Goal: Information Seeking & Learning: Compare options

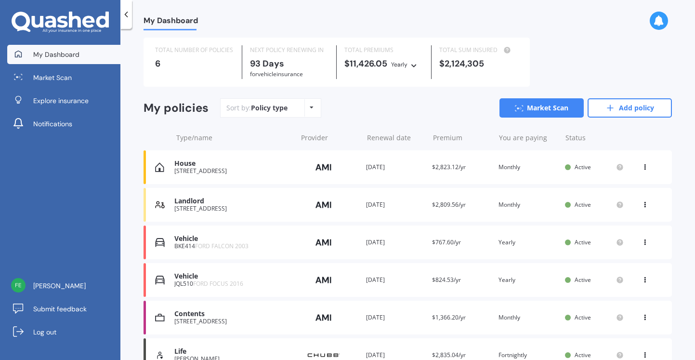
scroll to position [34, 0]
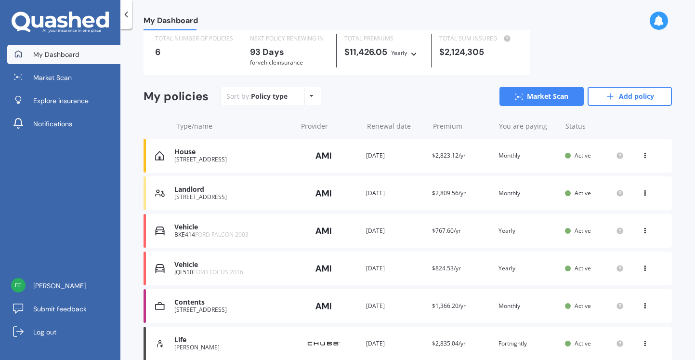
click at [202, 344] on div "[PERSON_NAME]" at bounding box center [232, 347] width 117 height 7
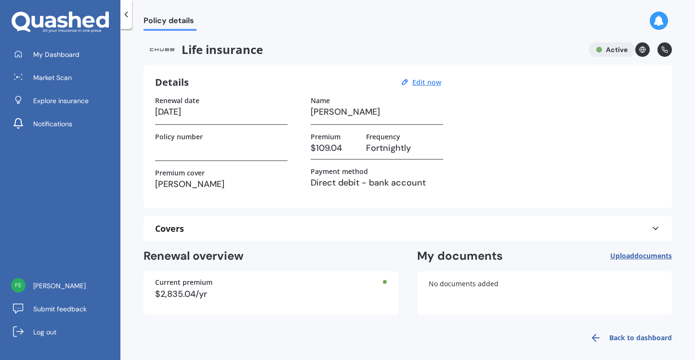
click at [423, 84] on u "Edit now" at bounding box center [426, 82] width 29 height 9
select select "01"
select select "2026"
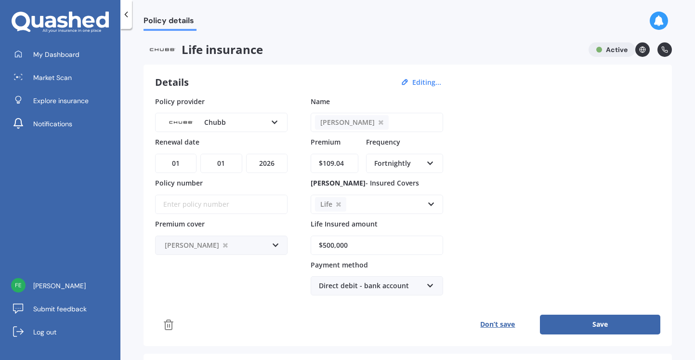
click at [338, 165] on input "$109.04" at bounding box center [334, 163] width 48 height 19
click at [326, 166] on input "$109.04" at bounding box center [334, 163] width 48 height 19
click at [326, 161] on input "$109.04" at bounding box center [334, 163] width 48 height 19
click at [330, 164] on input "$109.04" at bounding box center [334, 163] width 48 height 19
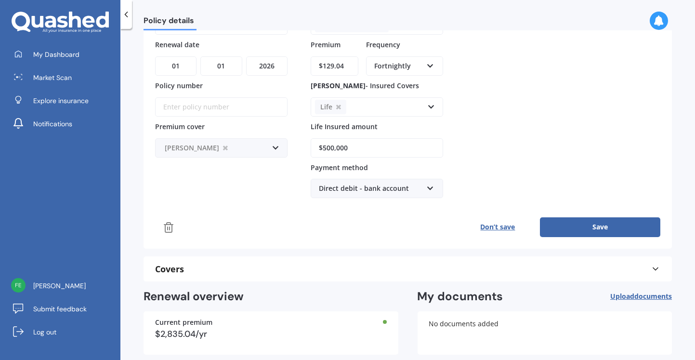
scroll to position [99, 0]
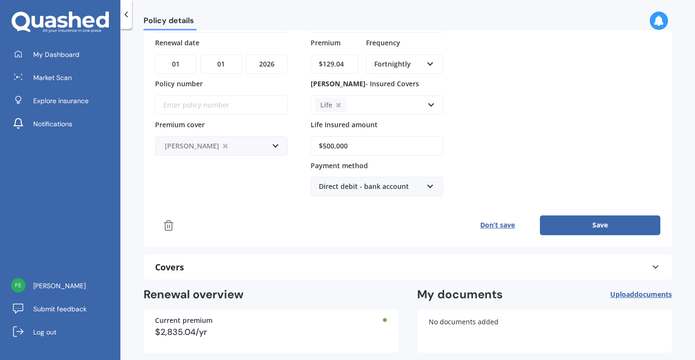
type input "$129.04"
click button "Save" at bounding box center [600, 224] width 120 height 19
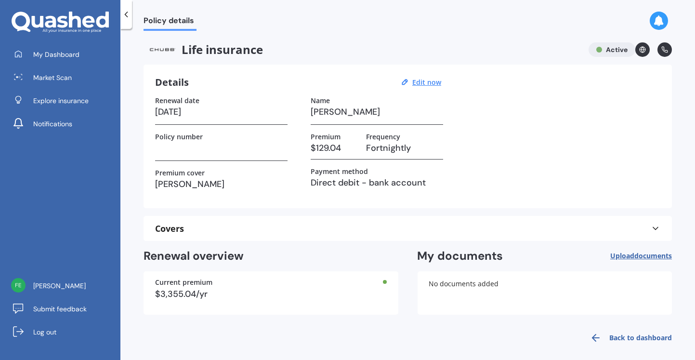
click at [613, 337] on link "Back to dashboard" at bounding box center [628, 337] width 88 height 23
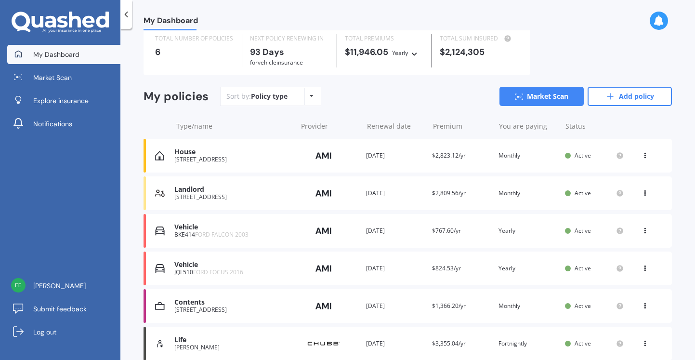
scroll to position [33, 0]
click at [192, 344] on div "[PERSON_NAME]" at bounding box center [232, 347] width 117 height 7
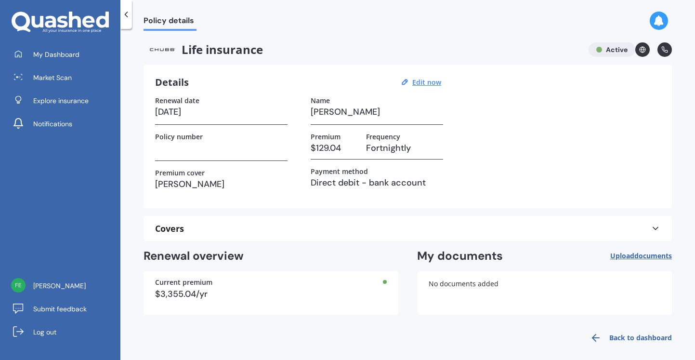
click at [120, 14] on div at bounding box center [126, 14] width 12 height 29
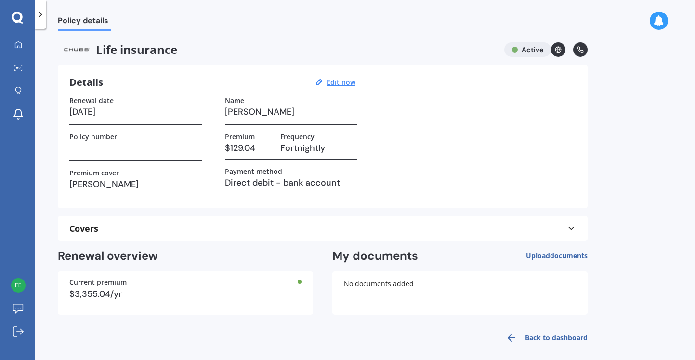
click at [40, 14] on icon at bounding box center [41, 15] width 10 height 10
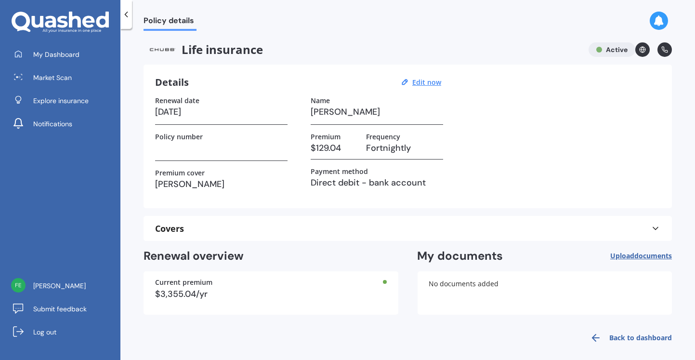
click at [51, 81] on span "Market Scan" at bounding box center [52, 78] width 39 height 10
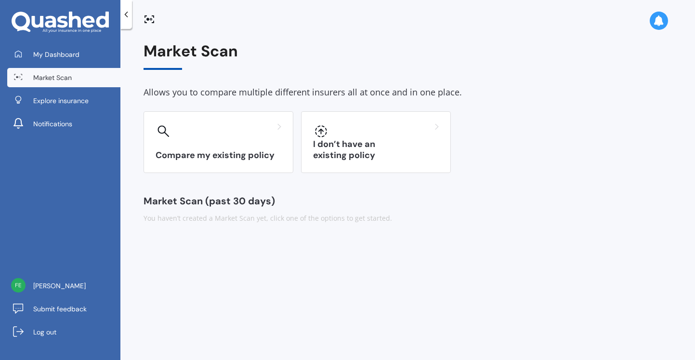
click at [181, 207] on div "Market Scan Allows you to compare multiple different insurers all at once and i…" at bounding box center [407, 132] width 528 height 181
click at [216, 156] on h3 "Compare my existing policy" at bounding box center [218, 155] width 126 height 11
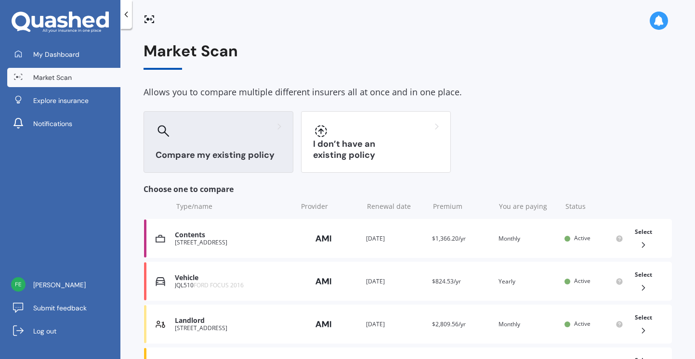
click at [126, 14] on icon at bounding box center [126, 15] width 10 height 10
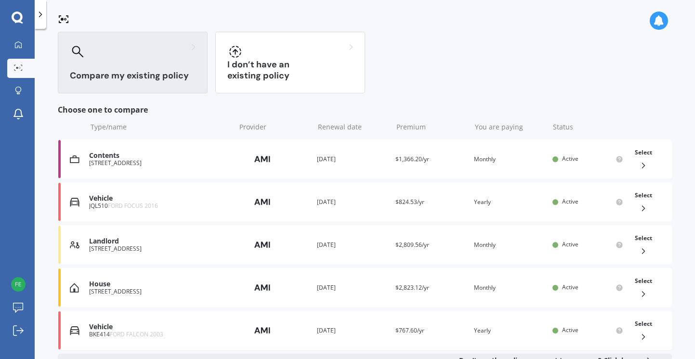
scroll to position [113, 0]
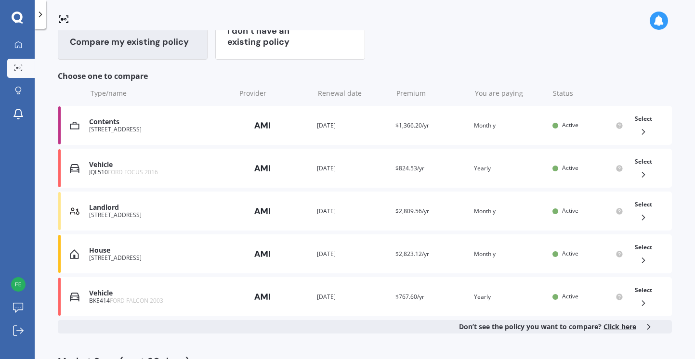
click at [608, 335] on div "Market Scan Allows you to compare multiple different insurers all at once and i…" at bounding box center [365, 156] width 614 height 454
click at [607, 328] on span "Click here" at bounding box center [619, 326] width 33 height 9
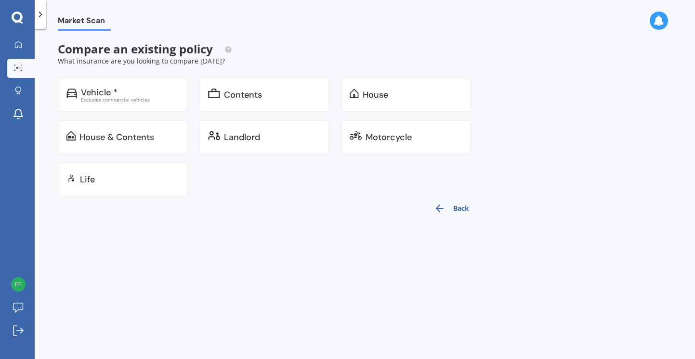
click at [103, 180] on div "Life" at bounding box center [129, 180] width 99 height 10
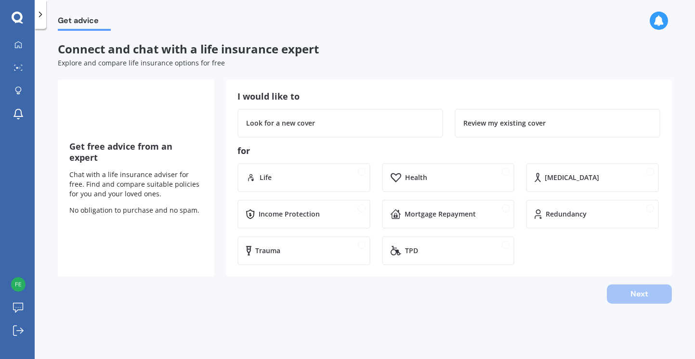
click at [36, 17] on icon at bounding box center [41, 15] width 10 height 10
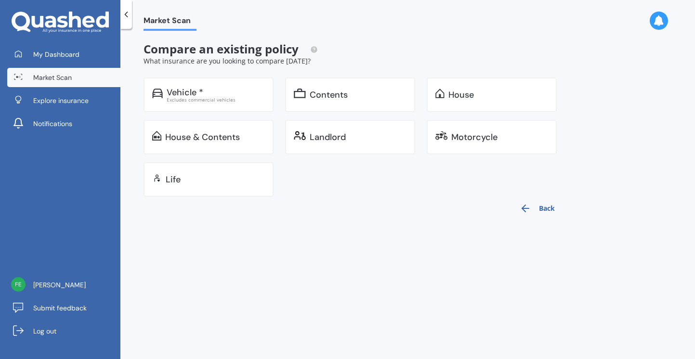
click at [194, 97] on div "Excludes commercial vehicles" at bounding box center [216, 99] width 98 height 5
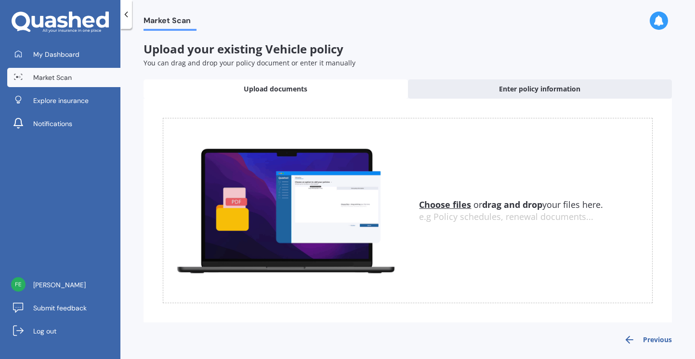
click at [125, 14] on polyline at bounding box center [126, 14] width 2 height 5
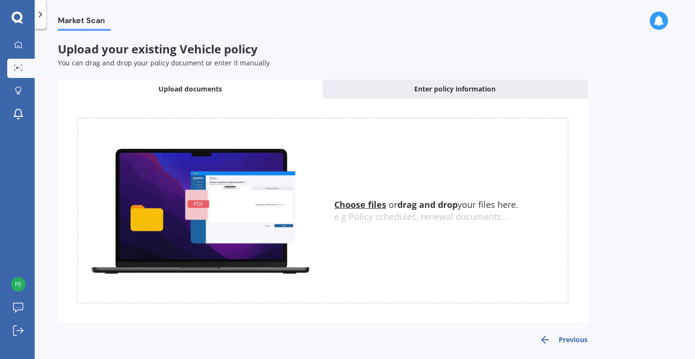
click at [558, 343] on button "Previous" at bounding box center [563, 340] width 48 height 12
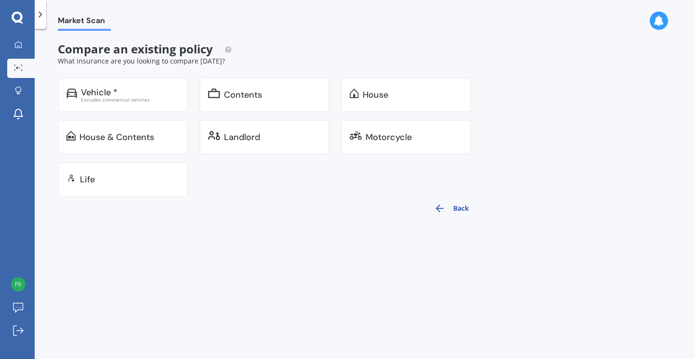
click at [446, 216] on button "Back" at bounding box center [451, 208] width 47 height 23
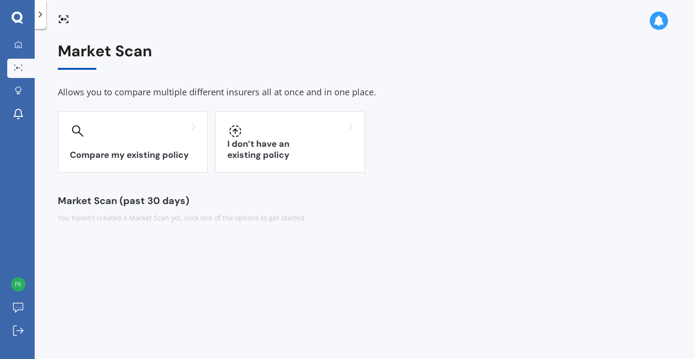
click at [100, 146] on div "Compare my existing policy" at bounding box center [133, 142] width 150 height 62
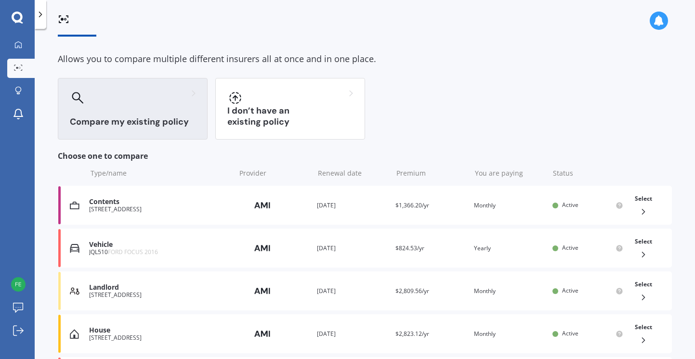
scroll to position [113, 0]
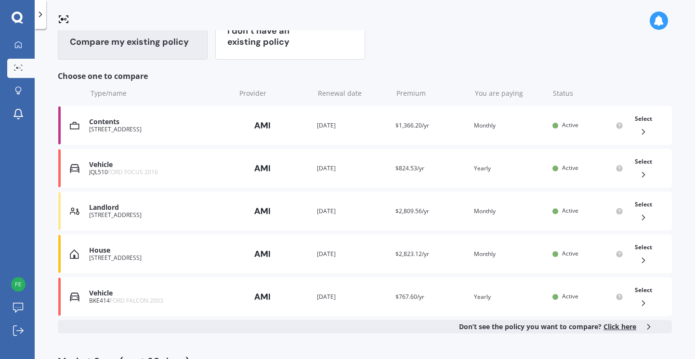
click at [91, 171] on div "JQL510 FORD FOCUS 2016" at bounding box center [160, 172] width 142 height 7
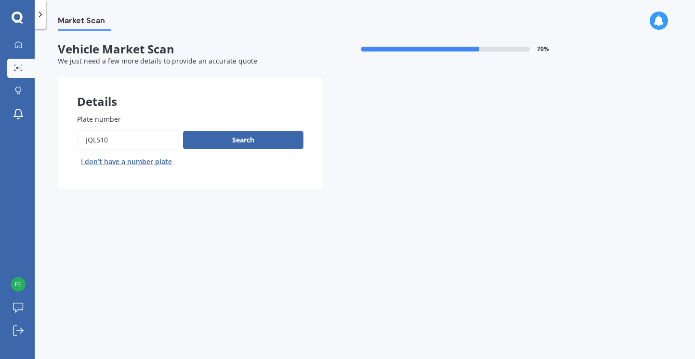
click at [233, 140] on button "Search" at bounding box center [243, 140] width 120 height 18
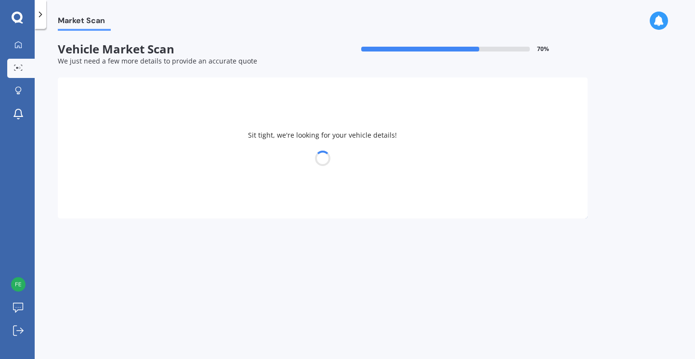
select select "FORD"
select select "FOCUS"
select select "16"
select select "03"
select select "1971"
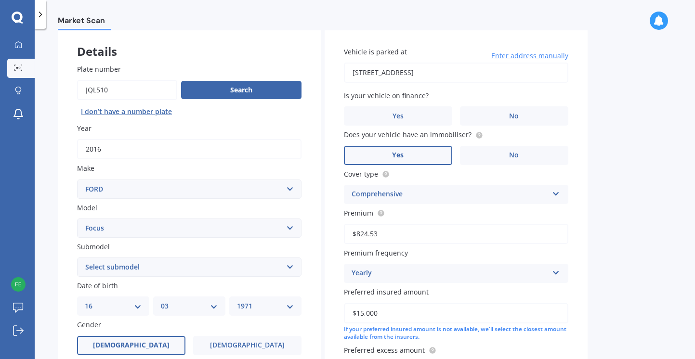
scroll to position [49, 0]
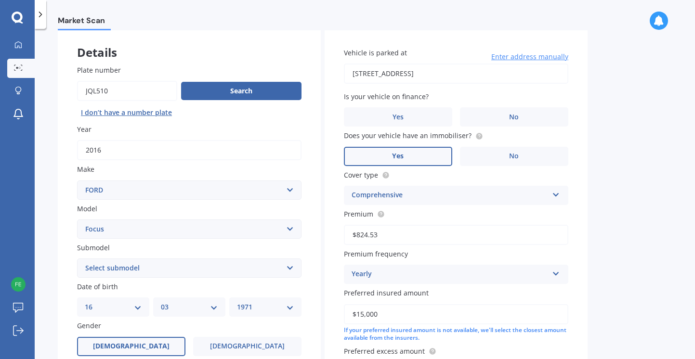
click at [512, 123] on label "No" at bounding box center [514, 116] width 108 height 19
click at [0, 0] on input "No" at bounding box center [0, 0] width 0 height 0
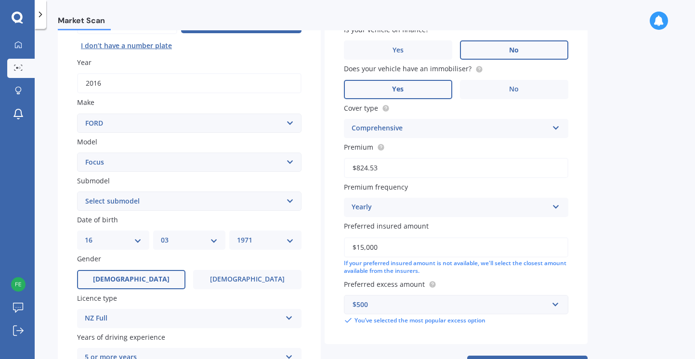
scroll to position [116, 0]
click at [293, 206] on select "Select submodel (All other) 1.8 TDCi Turbo Diesel Wagon 2.0 Petrol Wagon Ambien…" at bounding box center [189, 201] width 224 height 19
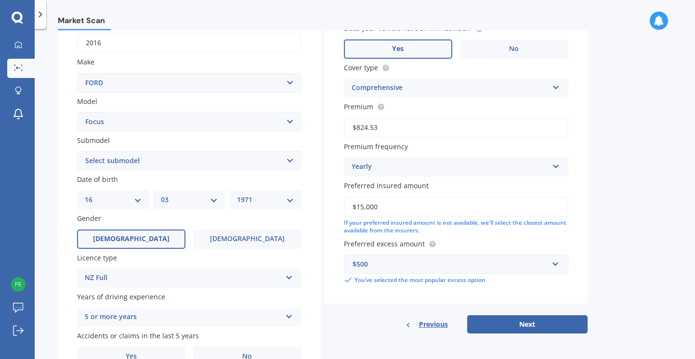
scroll to position [163, 0]
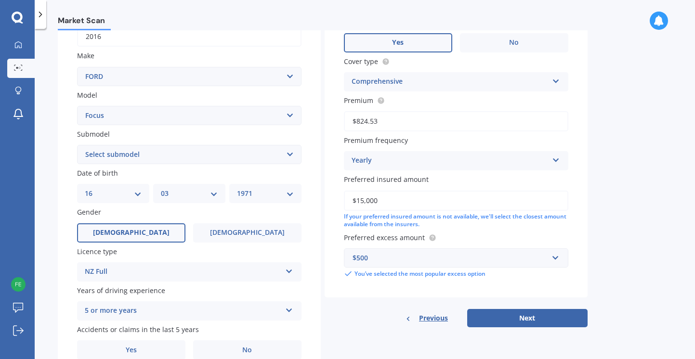
click at [289, 155] on select "Select submodel (All other) 1.8 TDCi Turbo Diesel Wagon 2.0 Petrol Wagon Ambien…" at bounding box center [189, 154] width 224 height 19
select select "SPORT 1.5P HATCHBACK"
click at [242, 353] on label "No" at bounding box center [247, 349] width 108 height 19
click at [0, 0] on input "No" at bounding box center [0, 0] width 0 height 0
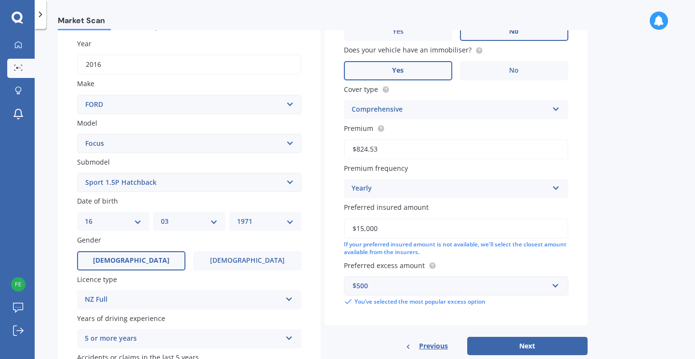
scroll to position [136, 0]
click at [518, 341] on button "Next" at bounding box center [527, 345] width 120 height 18
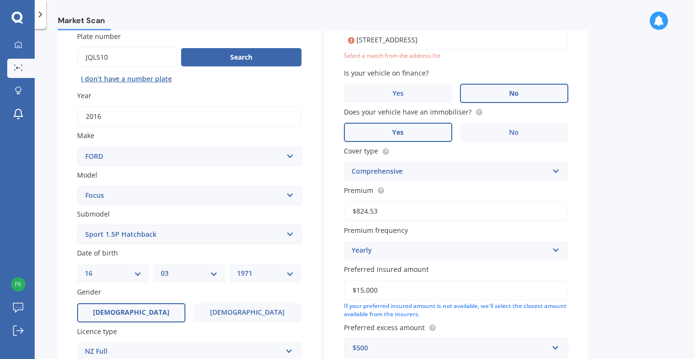
scroll to position [65, 0]
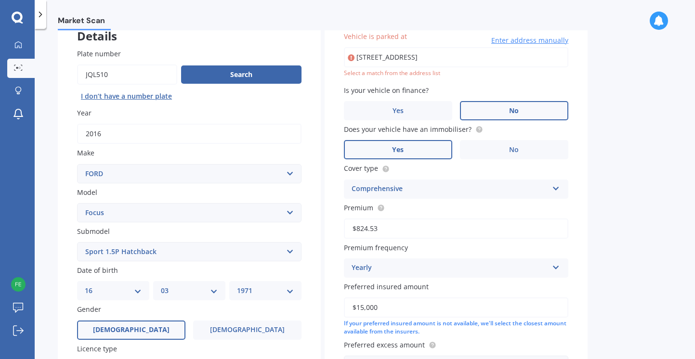
type input "[STREET_ADDRESS]"
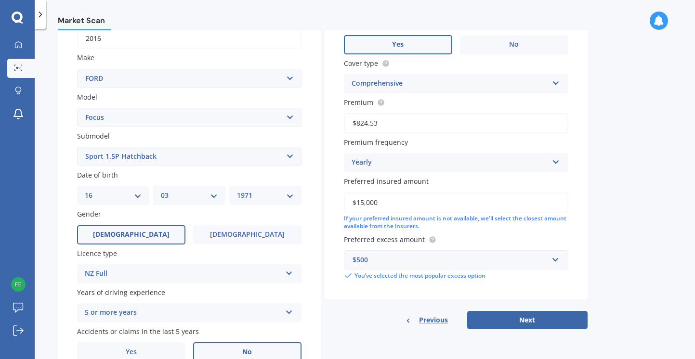
scroll to position [163, 0]
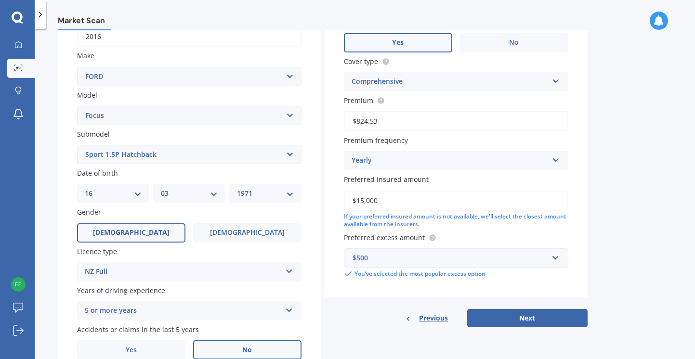
click at [522, 317] on button "Next" at bounding box center [527, 318] width 120 height 18
select select "16"
select select "03"
select select "1971"
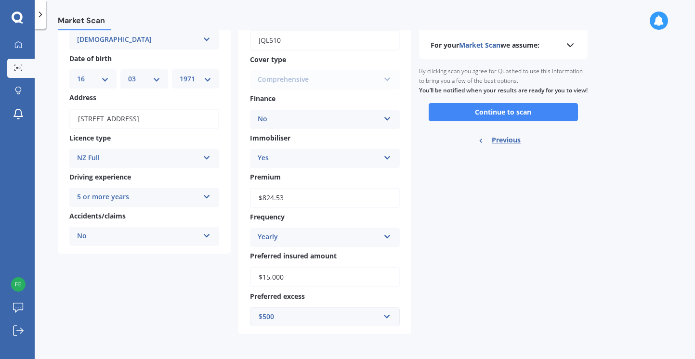
scroll to position [0, 0]
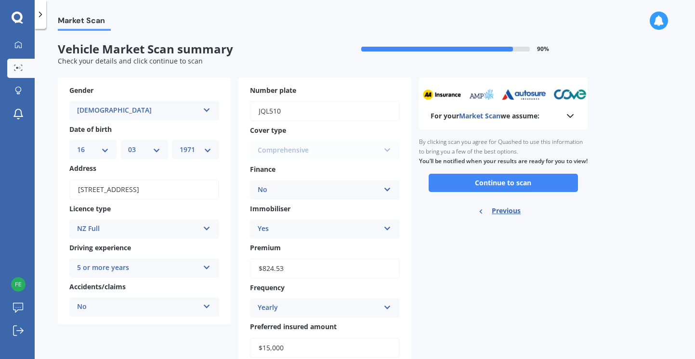
click at [478, 192] on button "Continue to scan" at bounding box center [502, 183] width 149 height 18
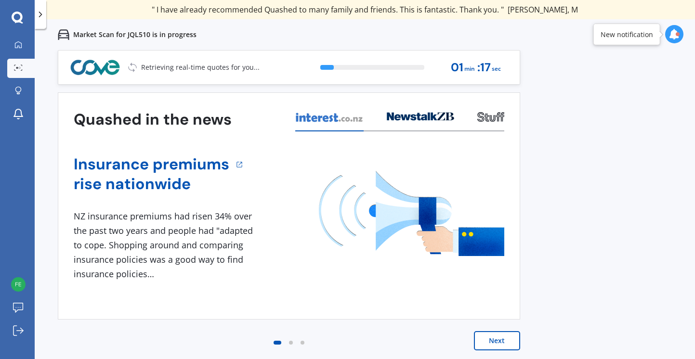
click at [0, 148] on div "My Dashboard Market Scan Explore insurance Notifications [PERSON_NAME] Submit f…" at bounding box center [17, 197] width 35 height 323
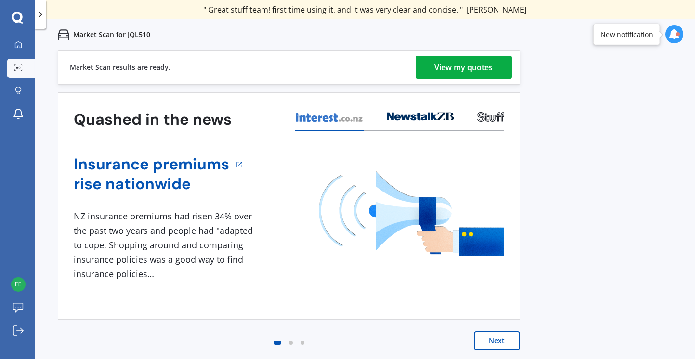
click at [460, 66] on div "View my quotes" at bounding box center [464, 67] width 58 height 23
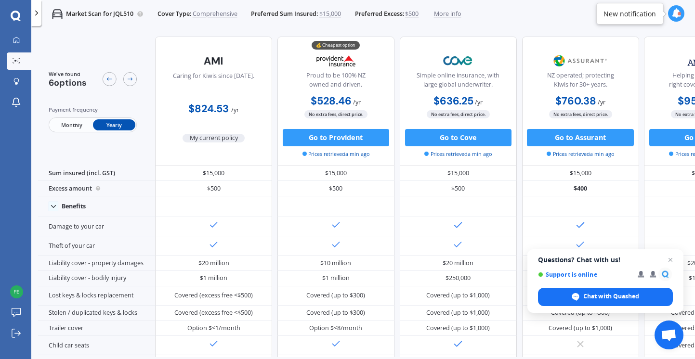
click at [668, 266] on span "Open chat" at bounding box center [670, 260] width 12 height 12
